Goal: Task Accomplishment & Management: Manage account settings

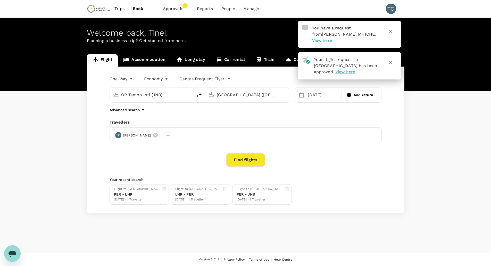
click at [393, 31] on icon "button" at bounding box center [391, 31] width 6 height 6
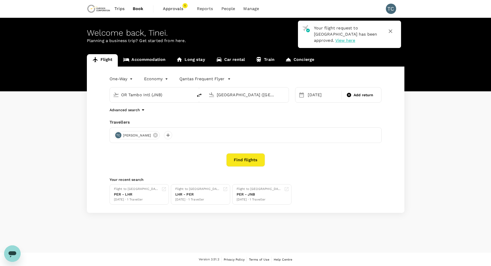
click at [391, 33] on icon "button" at bounding box center [391, 31] width 6 height 6
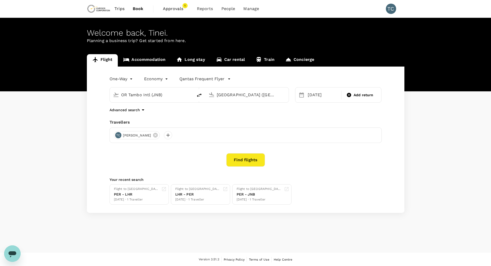
click at [173, 8] on span "Approvals" at bounding box center [176, 9] width 26 height 6
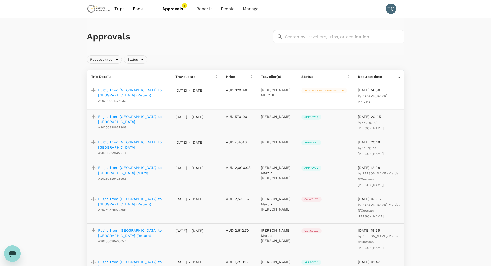
click at [141, 92] on p "Flight from [GEOGRAPHIC_DATA] to [GEOGRAPHIC_DATA] (Return)" at bounding box center [132, 92] width 69 height 10
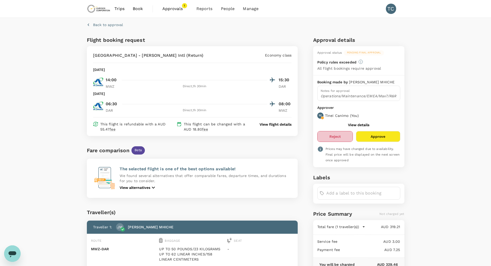
click at [338, 137] on button "Reject" at bounding box center [335, 136] width 36 height 11
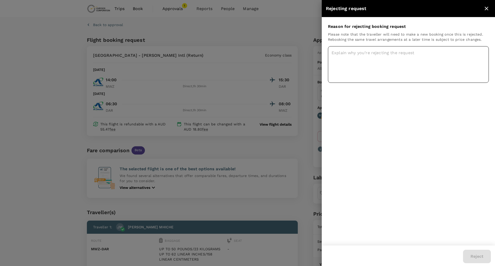
click at [363, 61] on textarea at bounding box center [408, 64] width 161 height 37
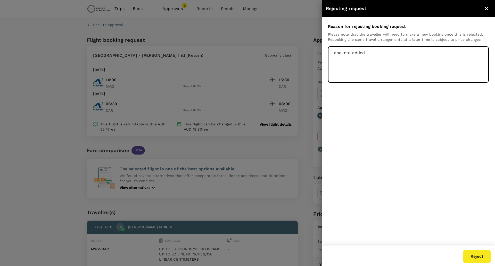
type textarea "Label not added"
click at [482, 259] on button "Reject" at bounding box center [477, 256] width 28 height 13
